Goal: Navigation & Orientation: Find specific page/section

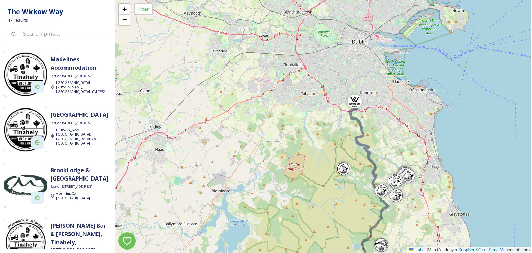
drag, startPoint x: 356, startPoint y: 29, endPoint x: 330, endPoint y: 142, distance: 115.1
click at [330, 142] on div "+ − Leaflet | Map Courtesy of SnapSea © OpenStreetMap contributors" at bounding box center [323, 126] width 416 height 253
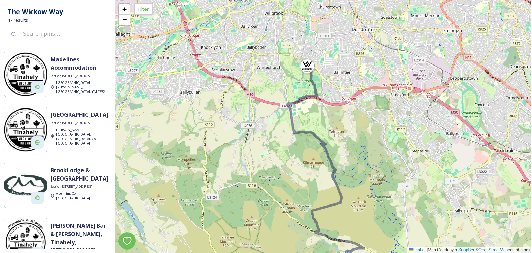
drag, startPoint x: 319, startPoint y: 61, endPoint x: 338, endPoint y: 82, distance: 28.2
click at [338, 82] on div "+ − Leaflet | Map Courtesy of SnapSea © OpenStreetMap contributors" at bounding box center [323, 126] width 416 height 253
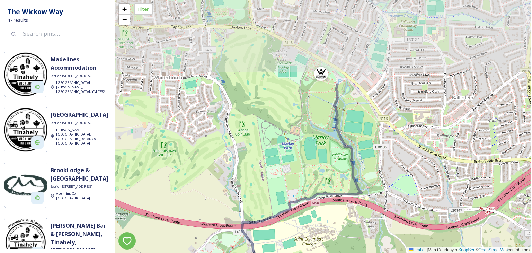
drag, startPoint x: 336, startPoint y: 60, endPoint x: 299, endPoint y: 197, distance: 141.6
click at [299, 197] on div "+ − Leaflet | Map Courtesy of SnapSea © OpenStreetMap contributors" at bounding box center [323, 126] width 416 height 253
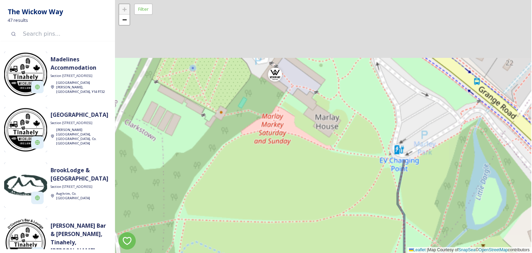
drag, startPoint x: 302, startPoint y: 53, endPoint x: 326, endPoint y: 144, distance: 95.0
click at [326, 144] on div "+ − Leaflet | Map Courtesy of SnapSea © OpenStreetMap contributors" at bounding box center [323, 126] width 416 height 253
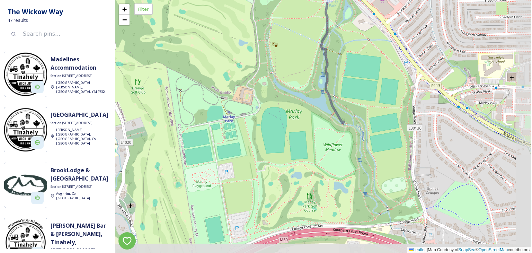
drag, startPoint x: 412, startPoint y: 168, endPoint x: 355, endPoint y: 14, distance: 164.6
click at [355, 14] on div "+ − Leaflet | Map Courtesy of SnapSea © OpenStreetMap contributors" at bounding box center [323, 126] width 416 height 253
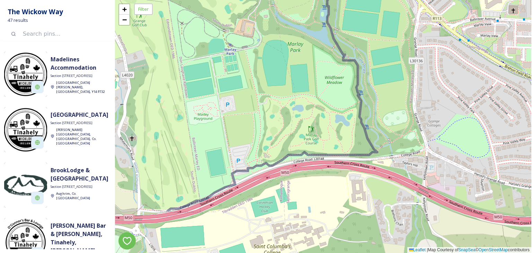
drag, startPoint x: 381, startPoint y: 96, endPoint x: 381, endPoint y: 30, distance: 65.8
click at [381, 30] on div "+ − Leaflet | Map Courtesy of SnapSea © OpenStreetMap contributors" at bounding box center [323, 126] width 416 height 253
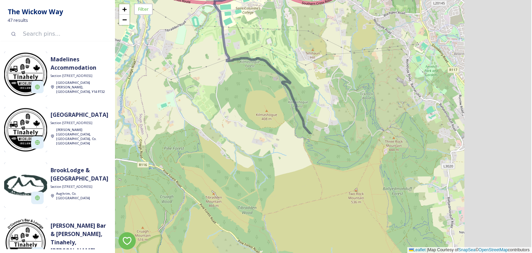
drag, startPoint x: 403, startPoint y: 197, endPoint x: 291, endPoint y: 50, distance: 184.8
click at [291, 50] on div "+ − Leaflet | Map Courtesy of SnapSea © OpenStreetMap contributors" at bounding box center [323, 126] width 416 height 253
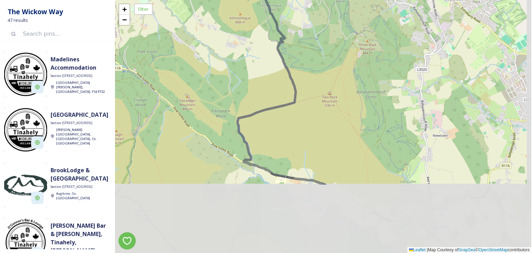
drag, startPoint x: 360, startPoint y: 129, endPoint x: 342, endPoint y: 36, distance: 95.1
click at [342, 36] on div "+ − Leaflet | Map Courtesy of SnapSea © OpenStreetMap contributors" at bounding box center [323, 126] width 416 height 253
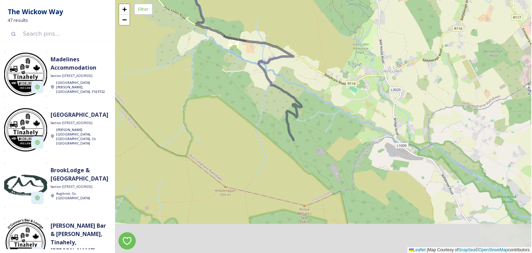
drag, startPoint x: 383, startPoint y: 107, endPoint x: 335, endPoint y: -30, distance: 145.1
click at [335, 0] on html "The Wickow Way 47 results Madelines Accommodation Section [GEOGRAPHIC_DATA][PER…" at bounding box center [266, 126] width 532 height 253
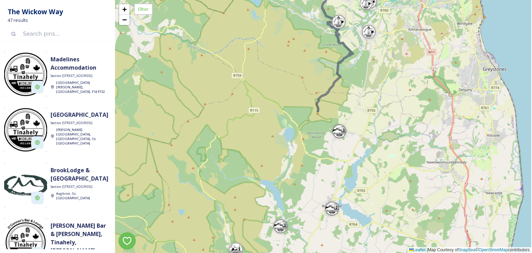
drag, startPoint x: 438, startPoint y: 204, endPoint x: 376, endPoint y: 38, distance: 177.3
click at [376, 38] on div at bounding box center [369, 32] width 14 height 14
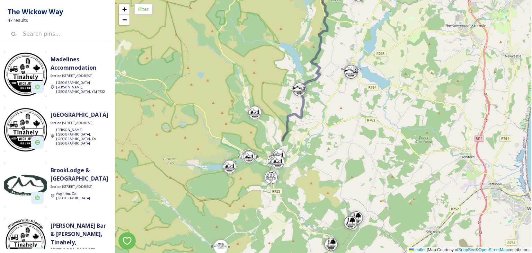
drag, startPoint x: 359, startPoint y: 199, endPoint x: 378, endPoint y: 63, distance: 138.1
click at [378, 63] on div "+ − Leaflet | Map Courtesy of SnapSea © OpenStreetMap contributors" at bounding box center [323, 126] width 416 height 253
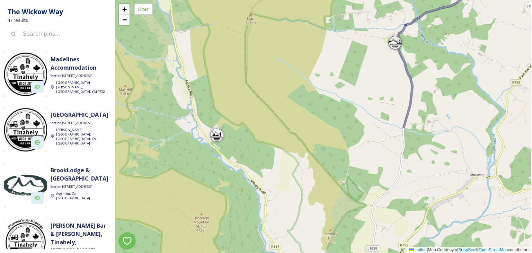
drag, startPoint x: 298, startPoint y: 166, endPoint x: 366, endPoint y: 16, distance: 164.6
click at [366, 16] on div "+ − Leaflet | Map Courtesy of SnapSea © OpenStreetMap contributors" at bounding box center [323, 126] width 416 height 253
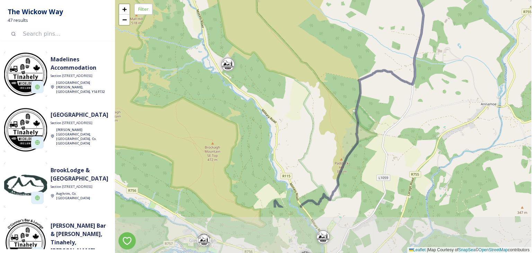
drag, startPoint x: 339, startPoint y: 175, endPoint x: 350, endPoint y: 105, distance: 71.5
click at [350, 105] on div "+ − Leaflet | Map Courtesy of SnapSea © OpenStreetMap contributors" at bounding box center [323, 126] width 416 height 253
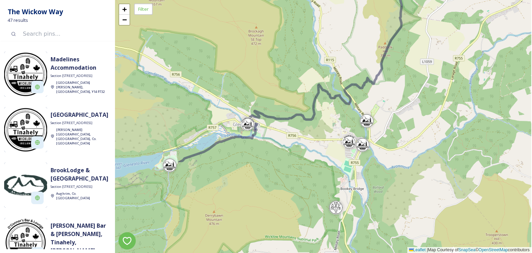
drag, startPoint x: 404, startPoint y: 201, endPoint x: 447, endPoint y: 85, distance: 123.9
click at [447, 85] on div "+ − Leaflet | Map Courtesy of SnapSea © OpenStreetMap contributors" at bounding box center [323, 126] width 416 height 253
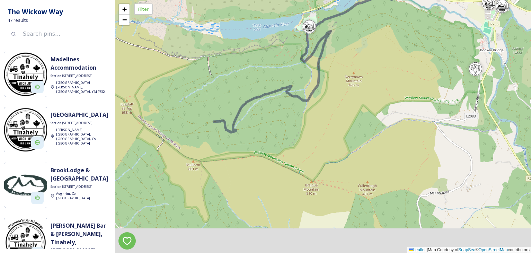
drag, startPoint x: 259, startPoint y: 185, endPoint x: 401, endPoint y: 45, distance: 199.3
click at [401, 45] on div "+ − Leaflet | Map Courtesy of SnapSea © OpenStreetMap contributors" at bounding box center [323, 126] width 416 height 253
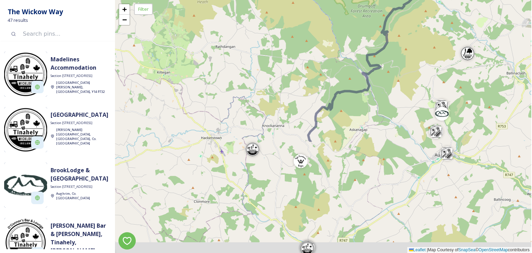
drag, startPoint x: 377, startPoint y: 200, endPoint x: 428, endPoint y: 64, distance: 145.7
click at [428, 64] on div "+ − Leaflet | Map Courtesy of SnapSea © OpenStreetMap contributors" at bounding box center [323, 126] width 416 height 253
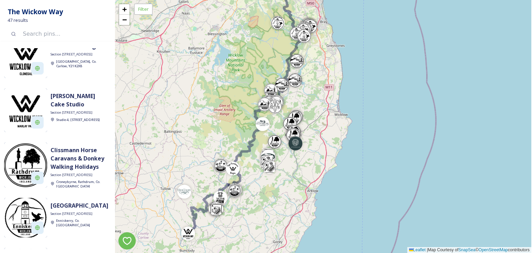
scroll to position [2266, 0]
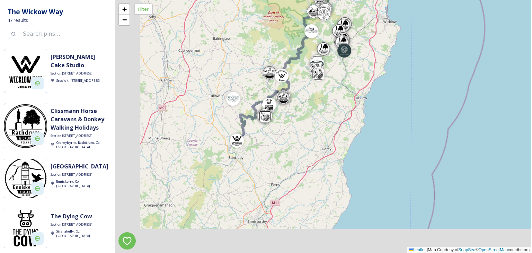
drag, startPoint x: 178, startPoint y: 215, endPoint x: 227, endPoint y: 122, distance: 105.2
click at [227, 122] on div "+ − Leaflet | Map Courtesy of SnapSea © OpenStreetMap contributors" at bounding box center [323, 126] width 416 height 253
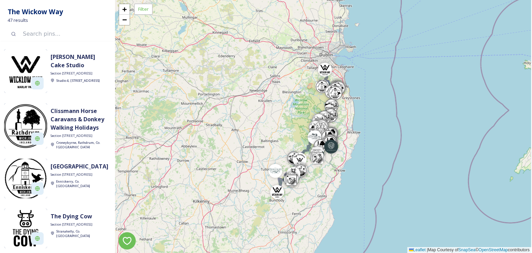
click at [227, 122] on div "+ − Leaflet | Map Courtesy of SnapSea © OpenStreetMap contributors" at bounding box center [323, 126] width 416 height 253
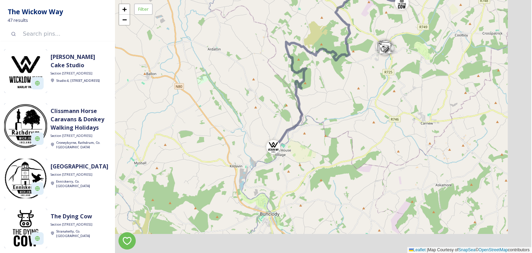
drag, startPoint x: 288, startPoint y: 211, endPoint x: 249, endPoint y: 116, distance: 102.2
click at [249, 116] on div "+ − Leaflet | Map Courtesy of SnapSea © OpenStreetMap contributors" at bounding box center [323, 126] width 416 height 253
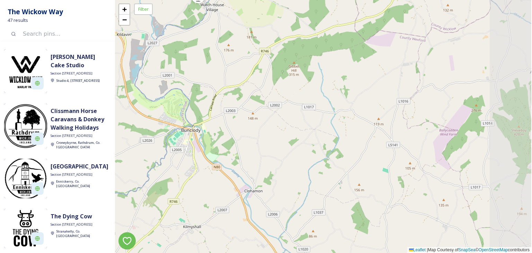
drag, startPoint x: 301, startPoint y: 147, endPoint x: 198, endPoint y: -30, distance: 204.8
click at [198, 0] on html "The Wickow Way 47 results Madelines Accommodation Section [GEOGRAPHIC_DATA][PER…" at bounding box center [266, 126] width 532 height 253
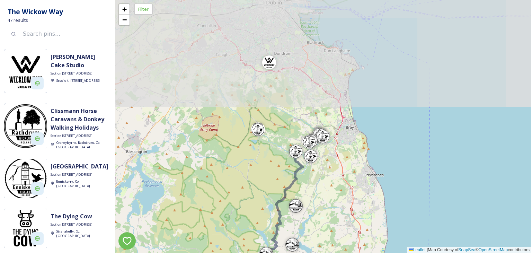
drag, startPoint x: 310, startPoint y: 41, endPoint x: 321, endPoint y: 222, distance: 181.0
click at [321, 222] on div "+ − Leaflet | Map Courtesy of SnapSea © OpenStreetMap contributors" at bounding box center [323, 126] width 416 height 253
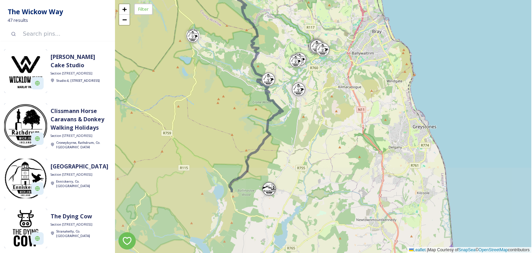
drag, startPoint x: 267, startPoint y: 103, endPoint x: 291, endPoint y: 17, distance: 89.0
click at [291, 17] on div "+ − Leaflet | Map Courtesy of SnapSea © OpenStreetMap contributors" at bounding box center [323, 126] width 416 height 253
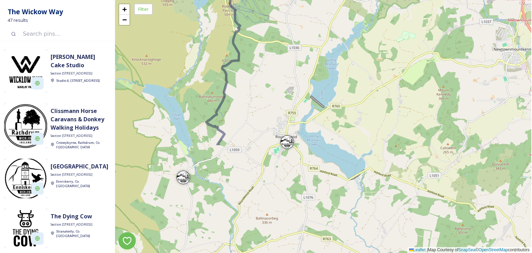
drag, startPoint x: 239, startPoint y: 103, endPoint x: 324, endPoint y: -30, distance: 158.1
click at [324, 0] on html "The Wickow Way 47 results Madelines Accommodation Section [GEOGRAPHIC_DATA][PER…" at bounding box center [266, 126] width 532 height 253
